Goal: Information Seeking & Learning: Learn about a topic

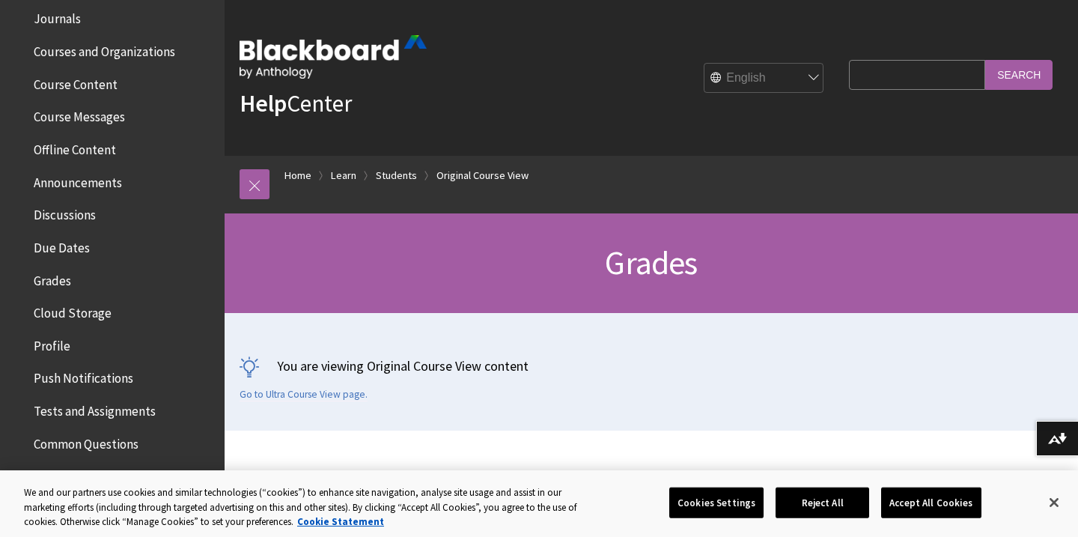
scroll to position [380, 0]
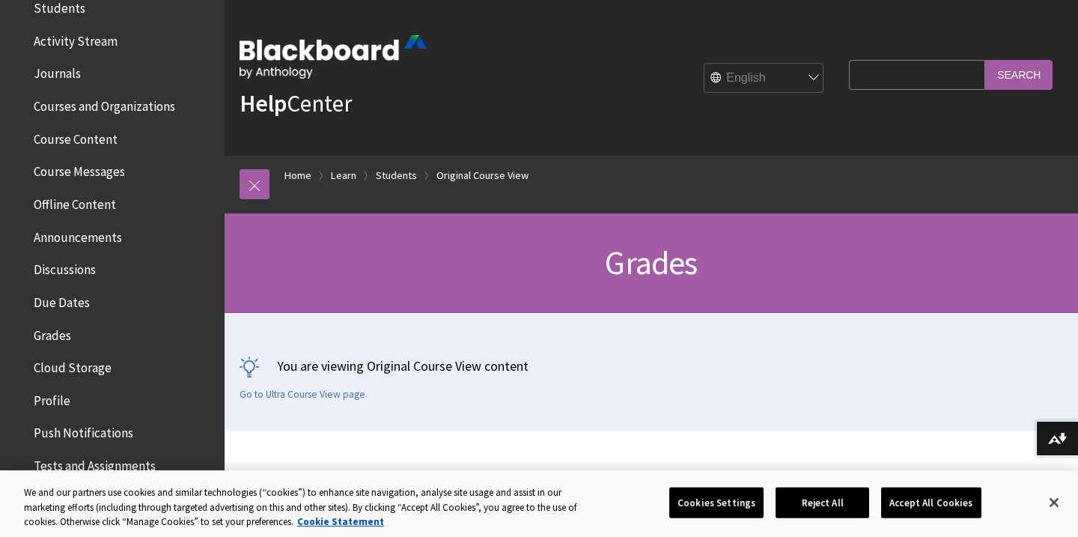
click at [55, 336] on span "Grades" at bounding box center [52, 333] width 37 height 20
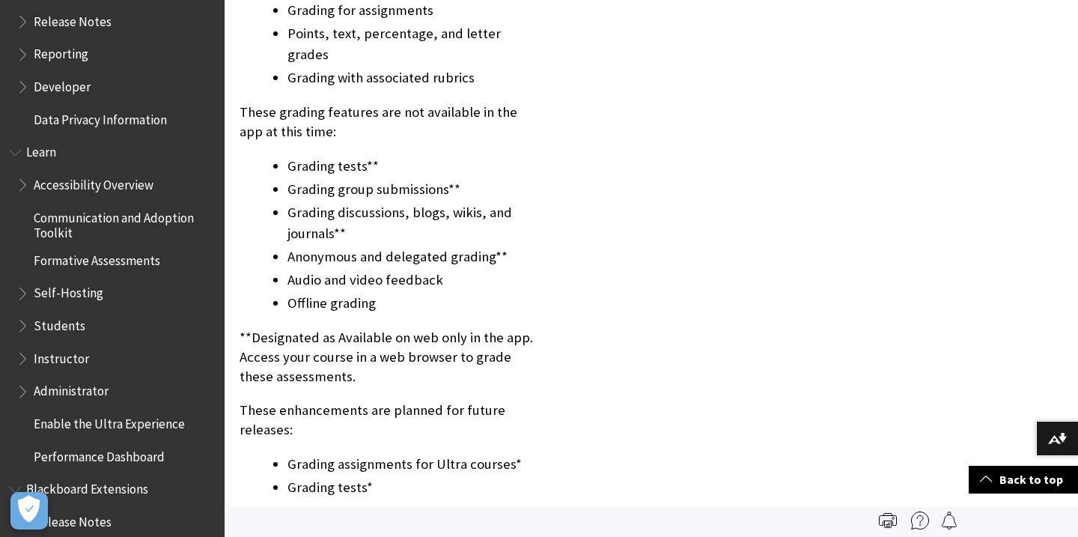
scroll to position [1157, 0]
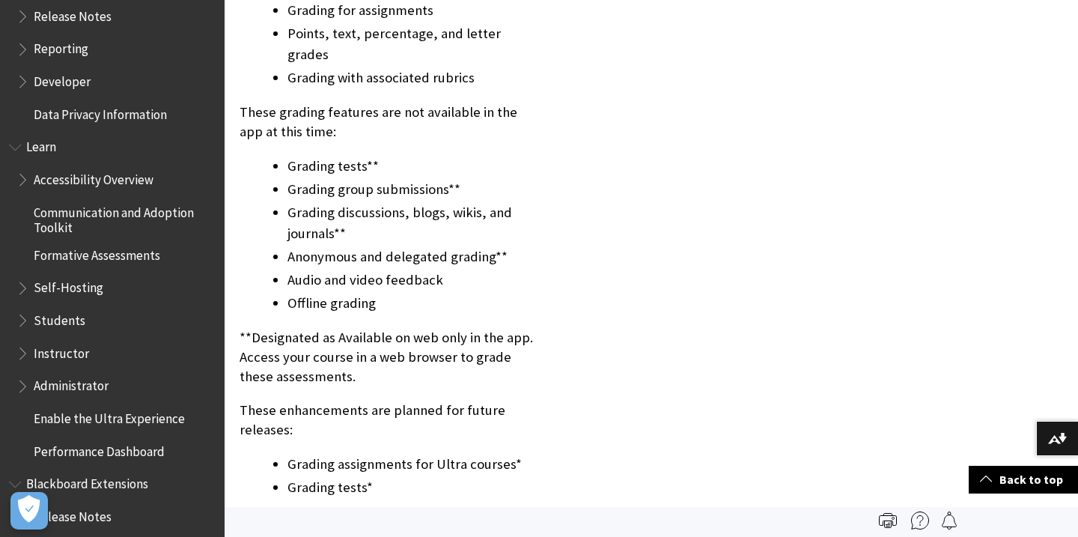
click at [65, 321] on span "Students" at bounding box center [60, 318] width 52 height 20
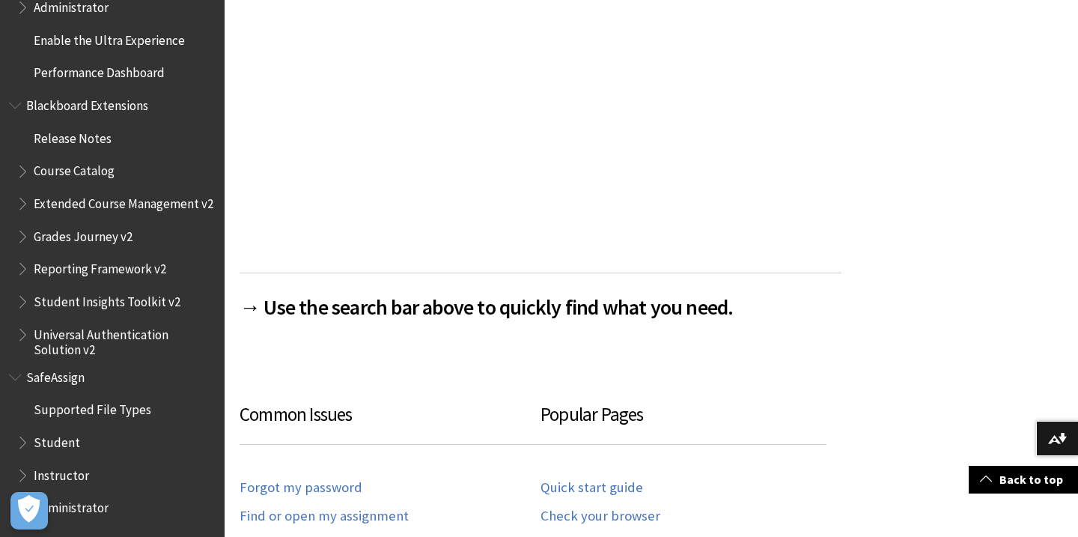
scroll to position [522, 0]
